Goal: Task Accomplishment & Management: Manage account settings

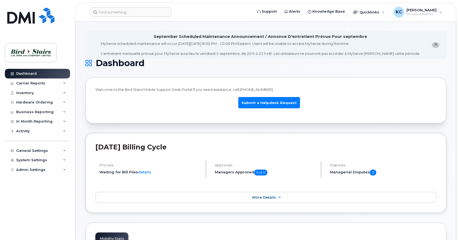
click at [435, 44] on icon "close notification" at bounding box center [435, 45] width 4 height 4
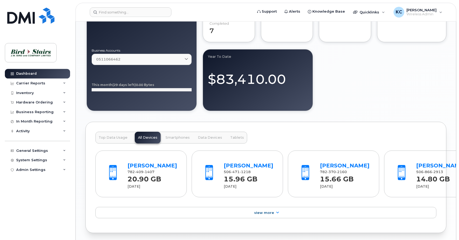
scroll to position [549, 0]
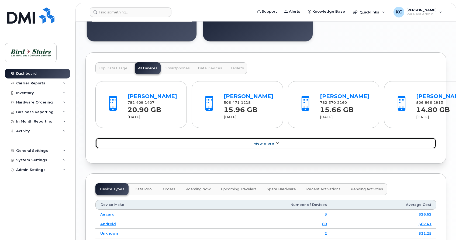
click at [266, 146] on span "View More" at bounding box center [264, 144] width 20 height 4
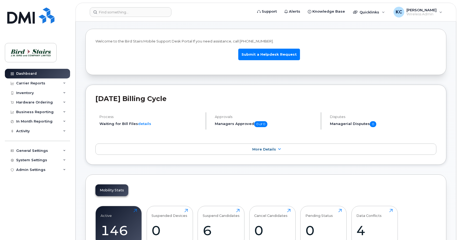
scroll to position [0, 0]
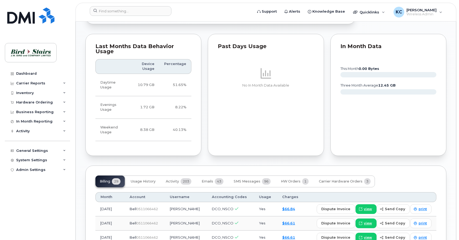
scroll to position [467, 0]
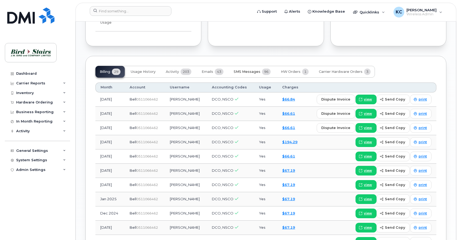
click at [248, 70] on span "SMS Messages" at bounding box center [246, 72] width 27 height 4
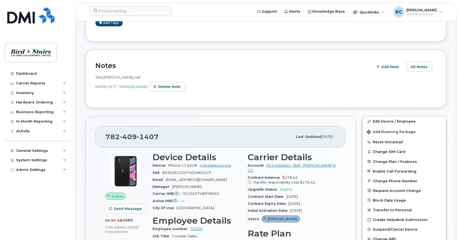
scroll to position [82, 0]
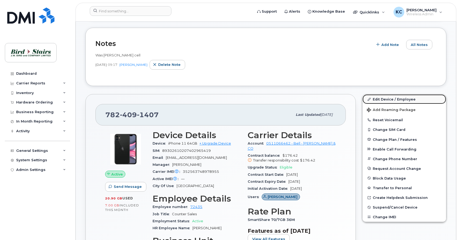
click at [383, 98] on link "Edit Device / Employee" at bounding box center [403, 100] width 83 height 10
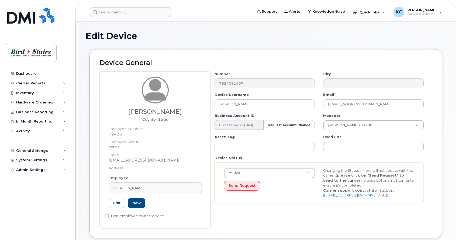
select select "91104"
select select "91092"
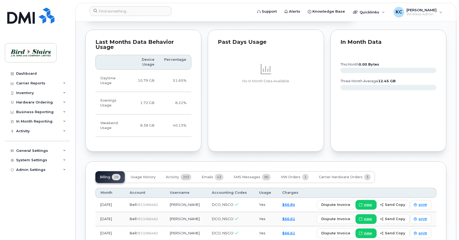
scroll to position [467, 0]
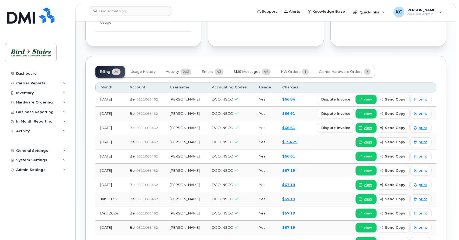
click at [244, 70] on span "SMS Messages" at bounding box center [246, 72] width 27 height 4
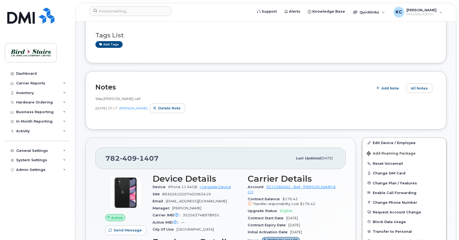
scroll to position [0, 0]
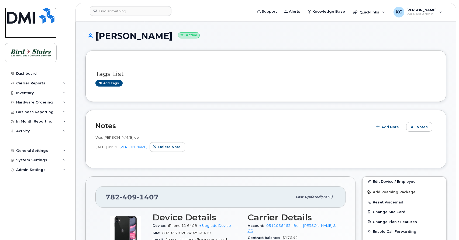
click at [27, 18] on img at bounding box center [30, 16] width 47 height 16
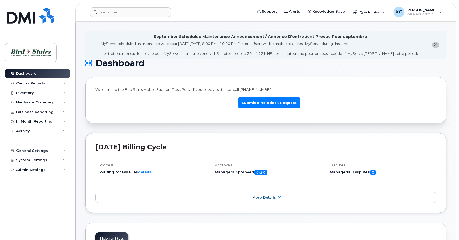
click at [435, 45] on icon "close notification" at bounding box center [435, 45] width 4 height 4
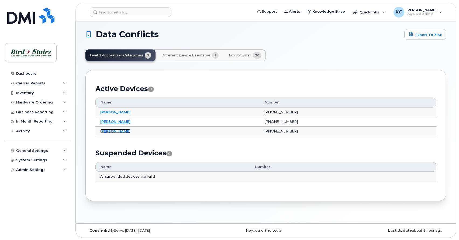
scroll to position [3, 0]
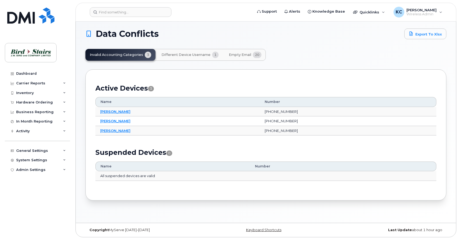
click at [181, 52] on button "Different Device Username 1" at bounding box center [190, 55] width 66 height 12
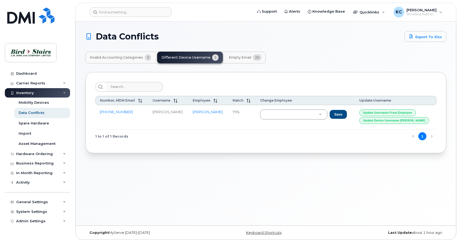
click at [237, 58] on span "Empty Email" at bounding box center [240, 57] width 22 height 4
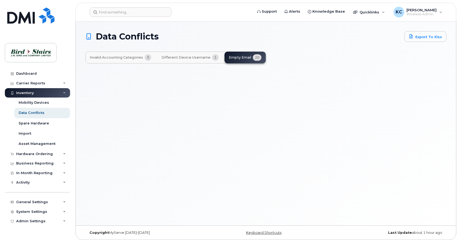
click at [237, 56] on div "Invalid Accounting Categories 3 Different Device Username 1 Empty Email 20" at bounding box center [175, 58] width 180 height 12
click at [174, 58] on span "Different Device Username" at bounding box center [185, 57] width 49 height 4
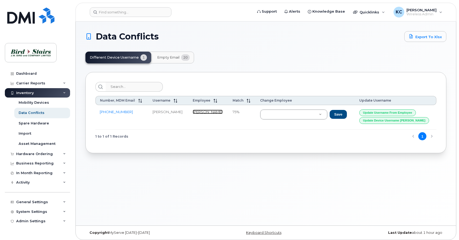
click at [202, 112] on link "Bill Dury" at bounding box center [208, 112] width 30 height 4
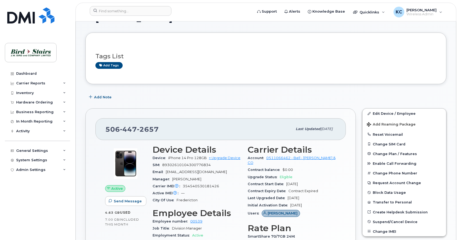
scroll to position [27, 0]
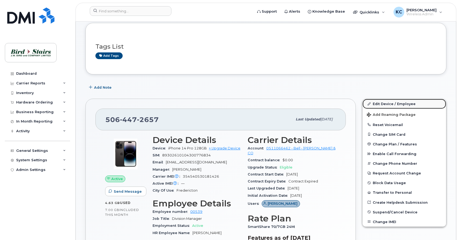
click at [379, 103] on link "Edit Device / Employee" at bounding box center [403, 104] width 83 height 10
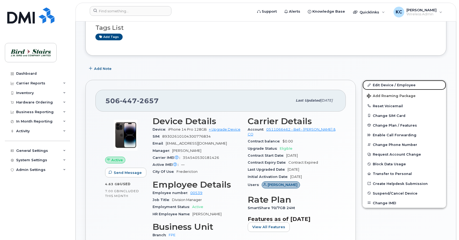
scroll to position [55, 0]
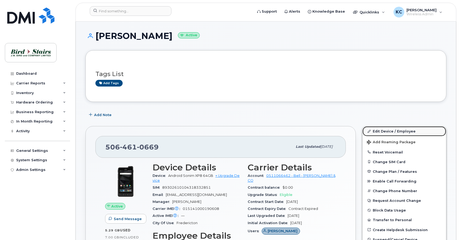
click at [382, 132] on link "Edit Device / Employee" at bounding box center [403, 132] width 83 height 10
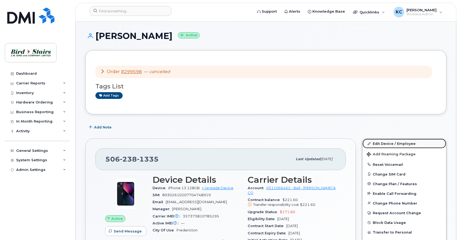
click at [380, 144] on link "Edit Device / Employee" at bounding box center [403, 144] width 83 height 10
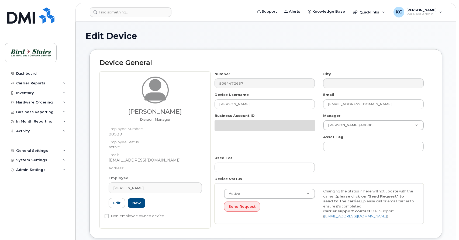
select select "91099"
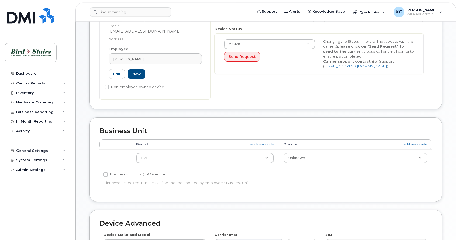
scroll to position [137, 0]
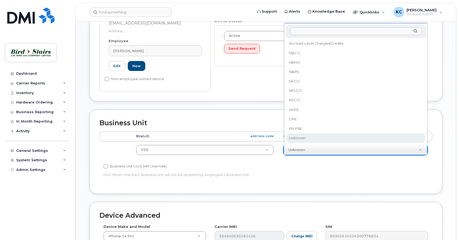
click at [344, 153] on body "Support Alerts Knowledge Base Quicklinks Suspend / Cancel Device Change SIM Car…" at bounding box center [229, 113] width 459 height 500
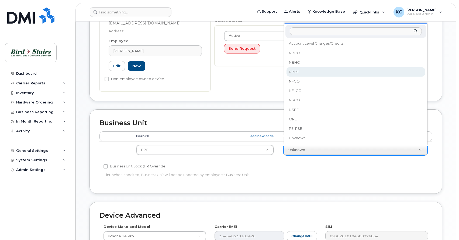
select select "91089"
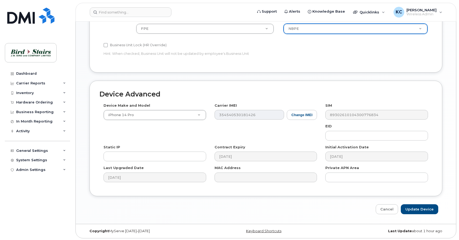
scroll to position [260, 0]
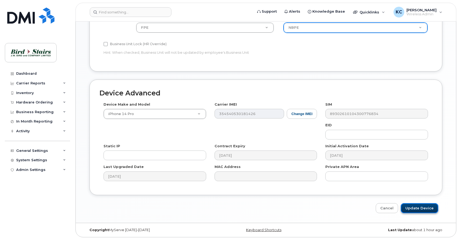
click at [417, 207] on input "Update Device" at bounding box center [418, 209] width 37 height 10
type input "Saving..."
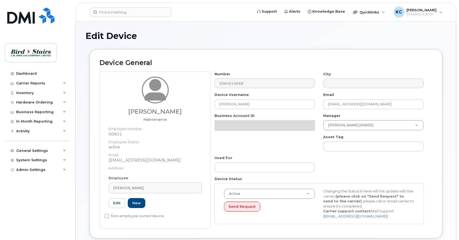
select select "91100"
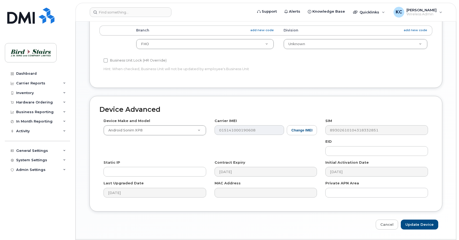
scroll to position [247, 0]
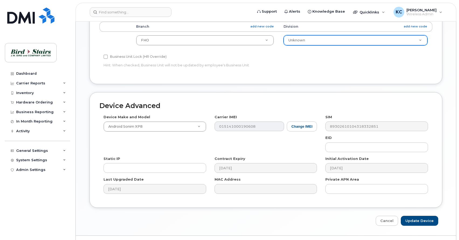
click at [329, 42] on body "Support Alerts Knowledge Base Quicklinks Suspend / Cancel Device Change SIM Car…" at bounding box center [229, 3] width 459 height 500
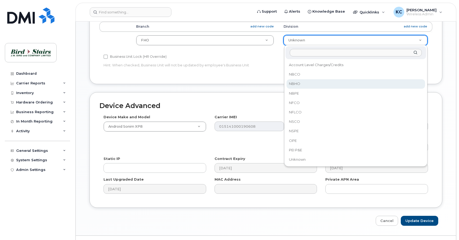
select select "91088"
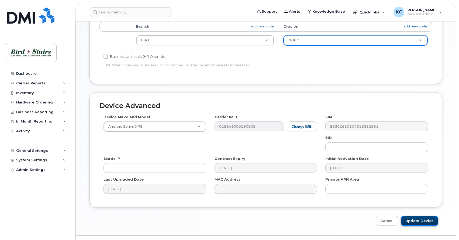
click at [412, 218] on input "Update Device" at bounding box center [418, 221] width 37 height 10
type input "Saving..."
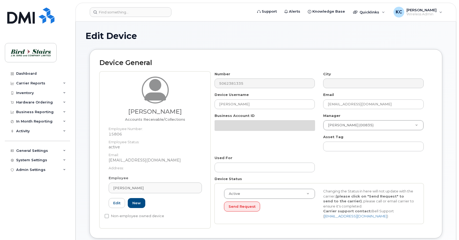
select select "91100"
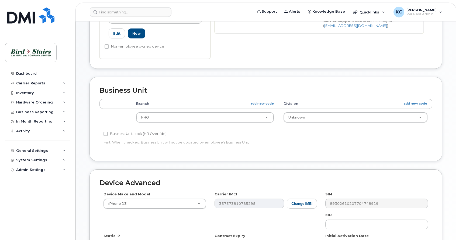
scroll to position [192, 0]
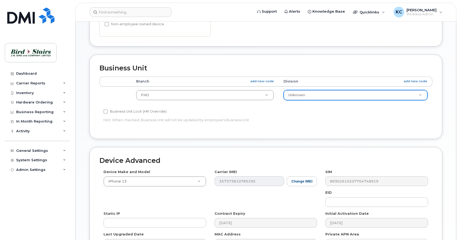
click at [304, 94] on body "Support Alerts Knowledge Base Quicklinks Suspend / Cancel Device Change SIM Car…" at bounding box center [229, 58] width 459 height 500
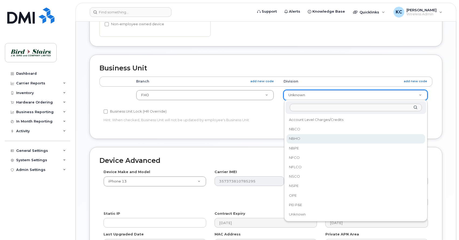
select select "91088"
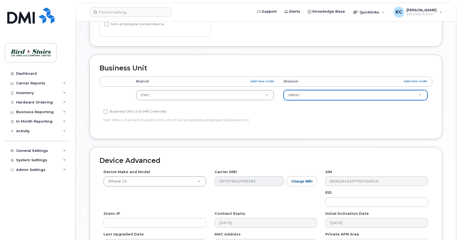
scroll to position [260, 0]
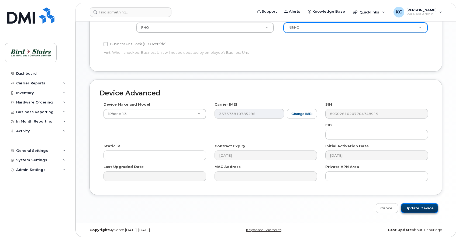
click at [415, 209] on input "Update Device" at bounding box center [418, 209] width 37 height 10
type input "Saving..."
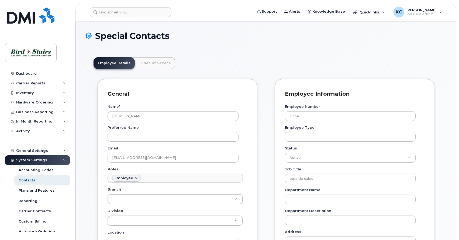
scroll to position [18, 0]
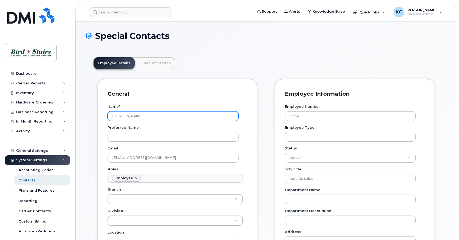
click at [117, 116] on input "Bill Dury" at bounding box center [172, 116] width 131 height 10
type input "Billy Dury"
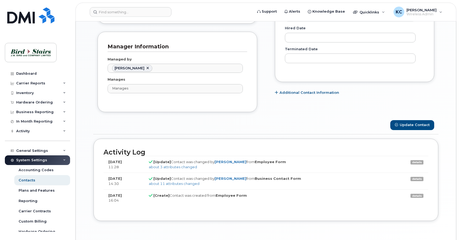
scroll to position [330, 0]
click at [410, 126] on button "Update Contact" at bounding box center [412, 125] width 44 height 10
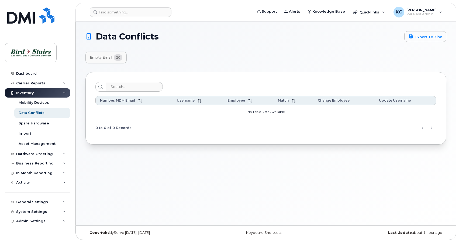
click at [99, 57] on span "Empty Email" at bounding box center [101, 57] width 22 height 4
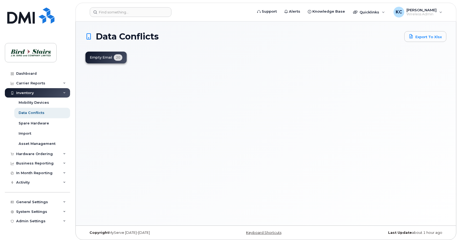
click at [93, 59] on div "Empty Email 20" at bounding box center [105, 58] width 41 height 12
click at [424, 39] on link "Export to Xlsx" at bounding box center [425, 36] width 42 height 11
click at [114, 39] on span "Data Conflicts" at bounding box center [127, 37] width 63 height 8
click at [33, 113] on div "Data Conflicts" at bounding box center [32, 113] width 26 height 5
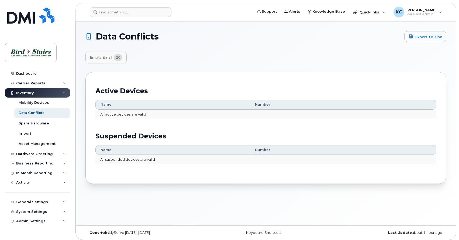
click at [105, 58] on span "Empty Email" at bounding box center [101, 57] width 22 height 4
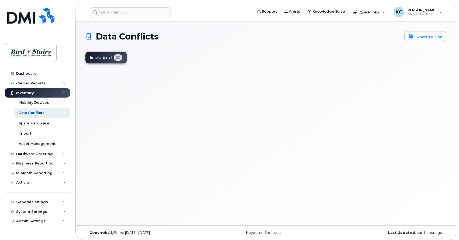
click at [122, 57] on div "Empty Email 20" at bounding box center [105, 58] width 41 height 12
